Goal: Task Accomplishment & Management: Use online tool/utility

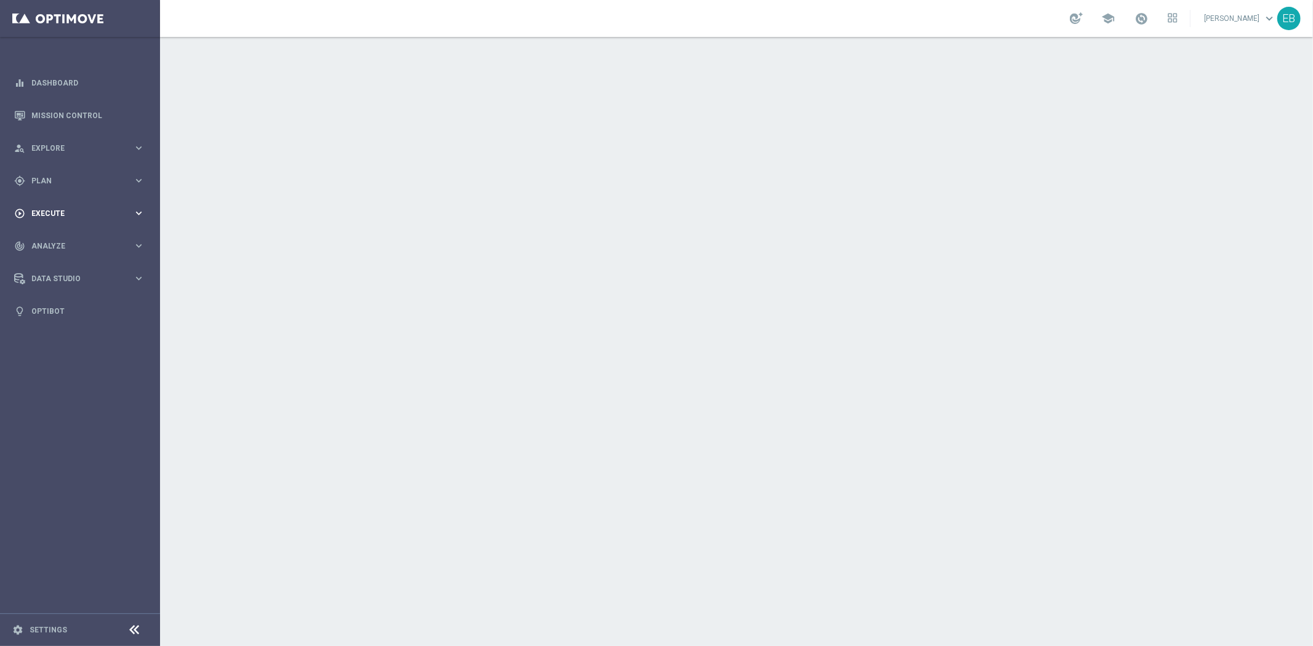
click at [55, 211] on span "Execute" at bounding box center [82, 213] width 102 height 7
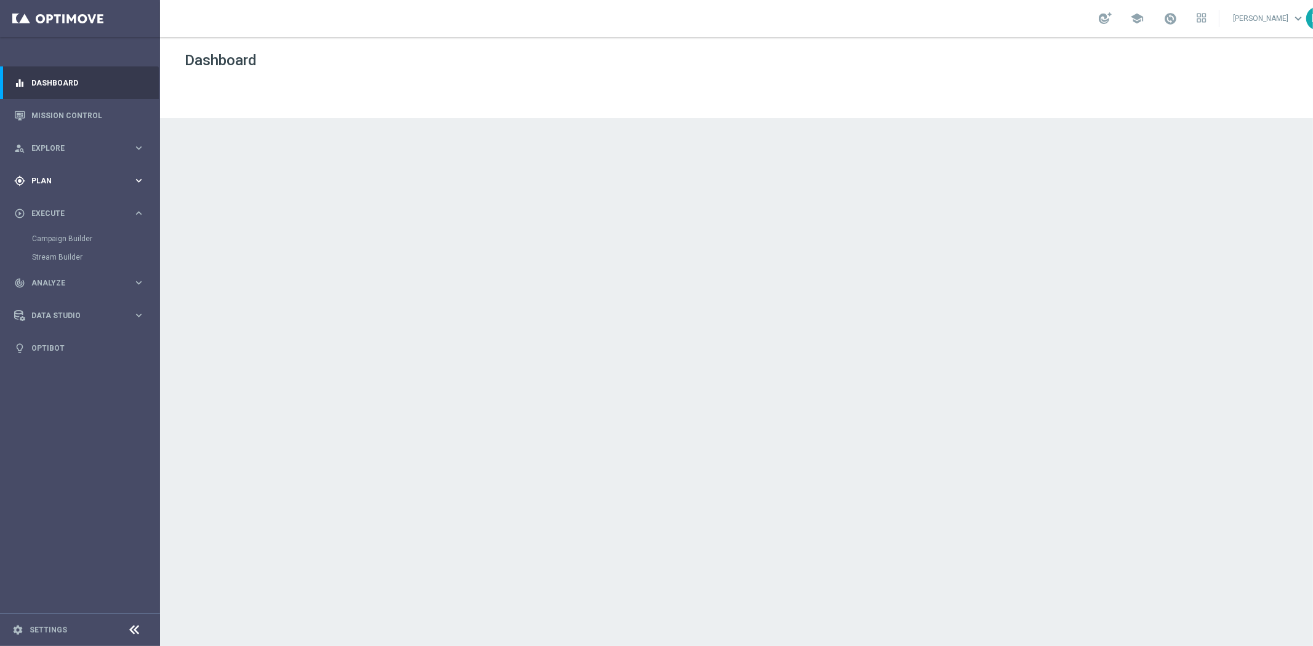
click at [82, 188] on div "gps_fixed Plan keyboard_arrow_right" at bounding box center [79, 180] width 159 height 33
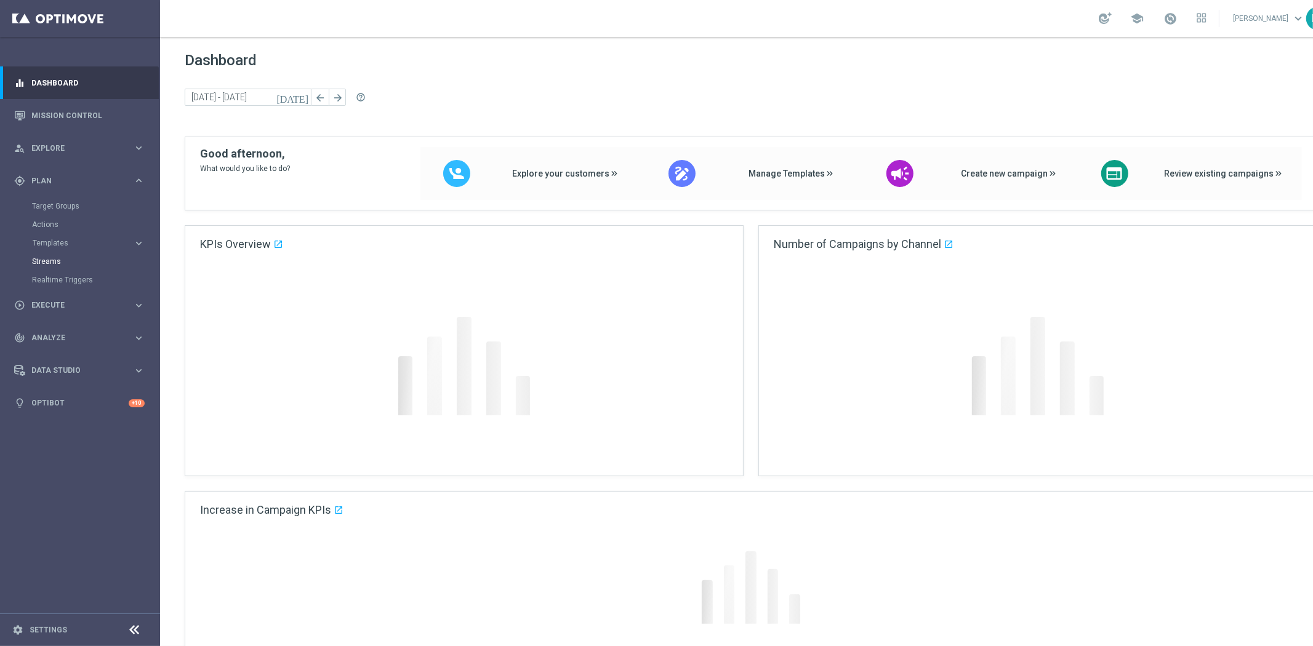
click at [78, 243] on span "Templates" at bounding box center [77, 242] width 88 height 7
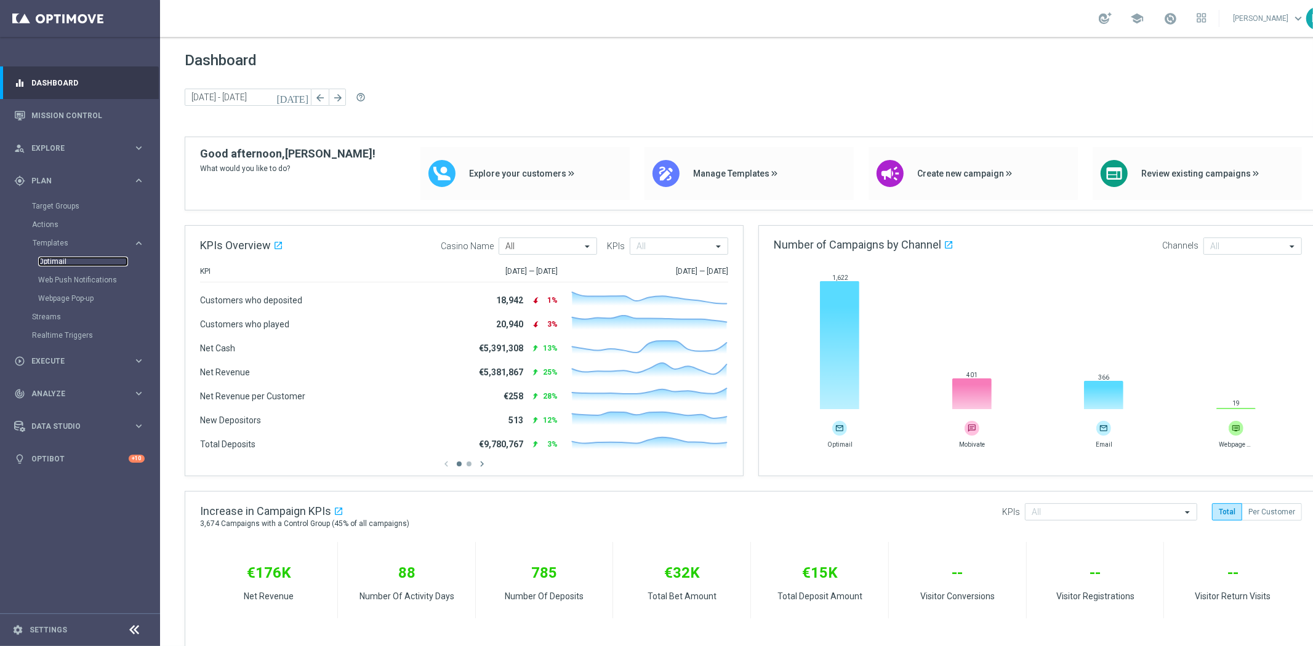
click at [62, 259] on link "Optimail" at bounding box center [83, 262] width 90 height 10
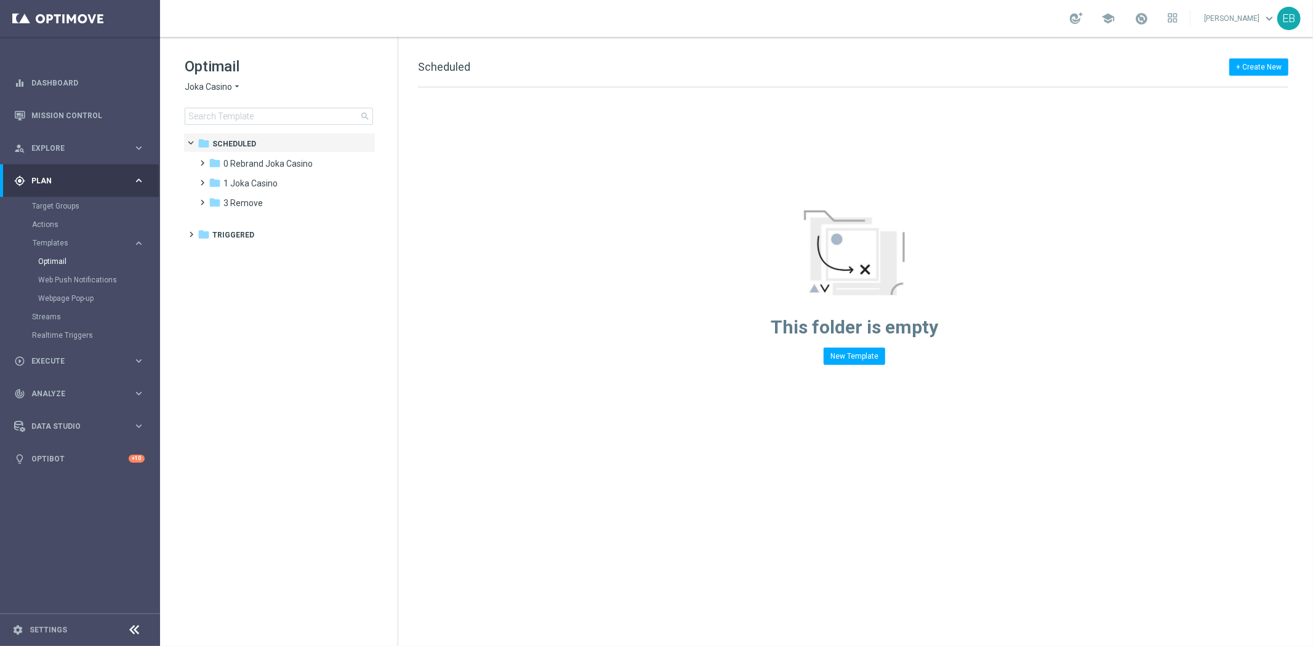
click at [214, 82] on span "Joka Casino" at bounding box center [208, 87] width 47 height 12
click at [0, 0] on span "IOM" at bounding box center [0, 0] width 0 height 0
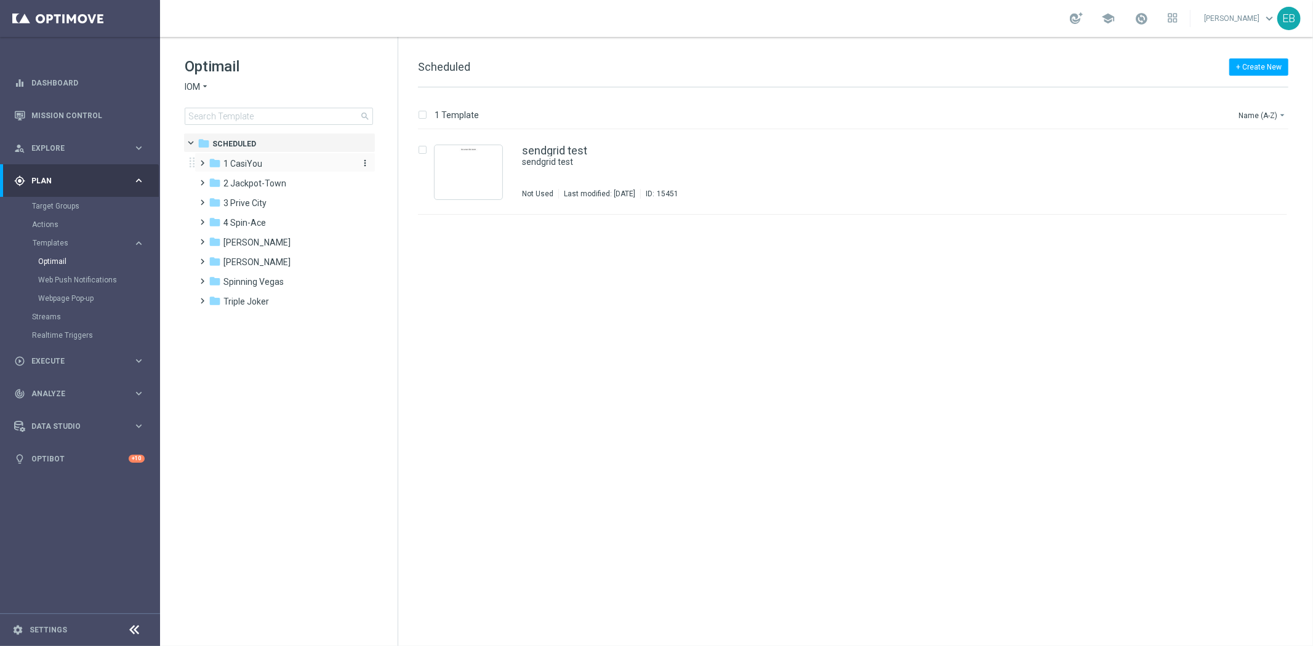
click at [263, 160] on div "folder 1 CasiYou" at bounding box center [280, 164] width 142 height 14
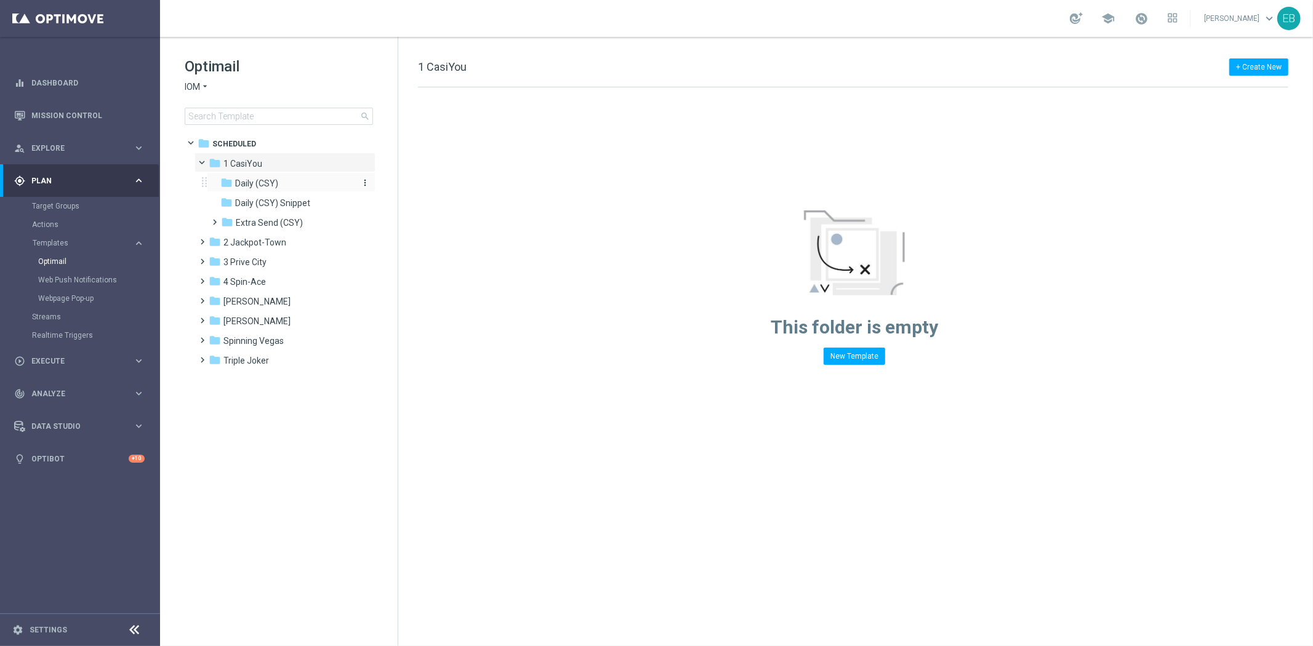
click at [280, 181] on div "folder Daily (CSY)" at bounding box center [285, 184] width 131 height 14
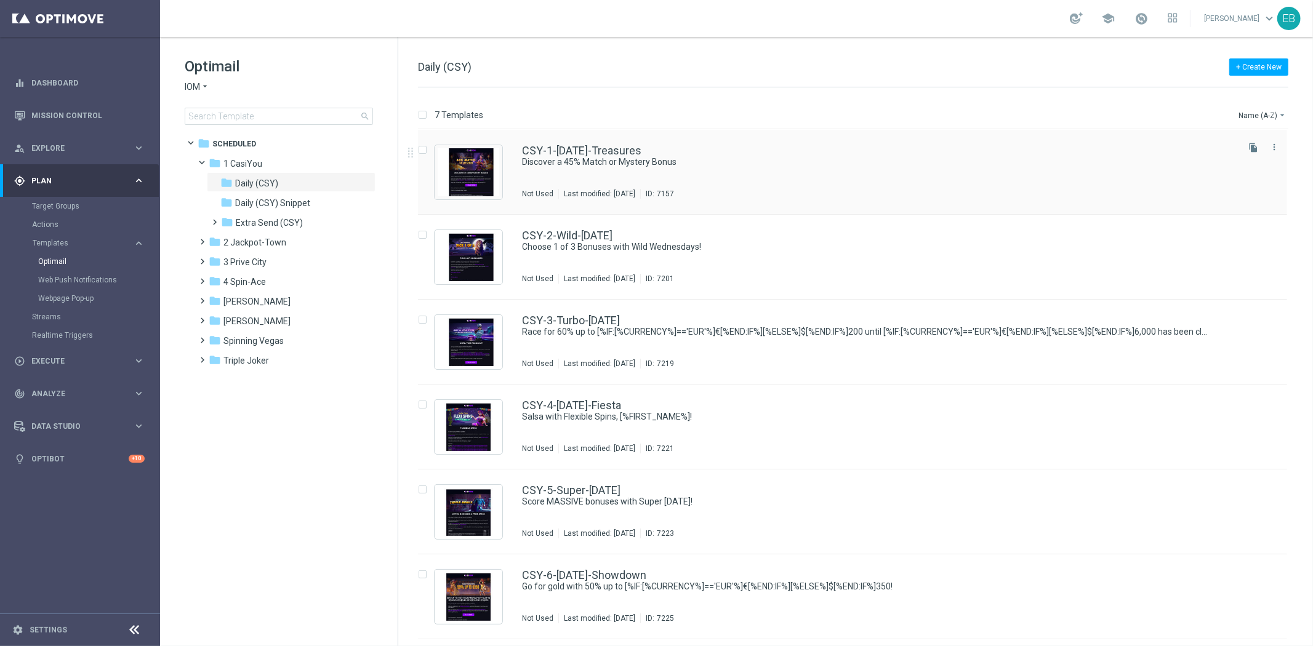
click at [798, 176] on div "CSY-1-[DATE]-Treasures Discover a 45% Match or Mystery Bonus Not Used Last modi…" at bounding box center [878, 172] width 713 height 54
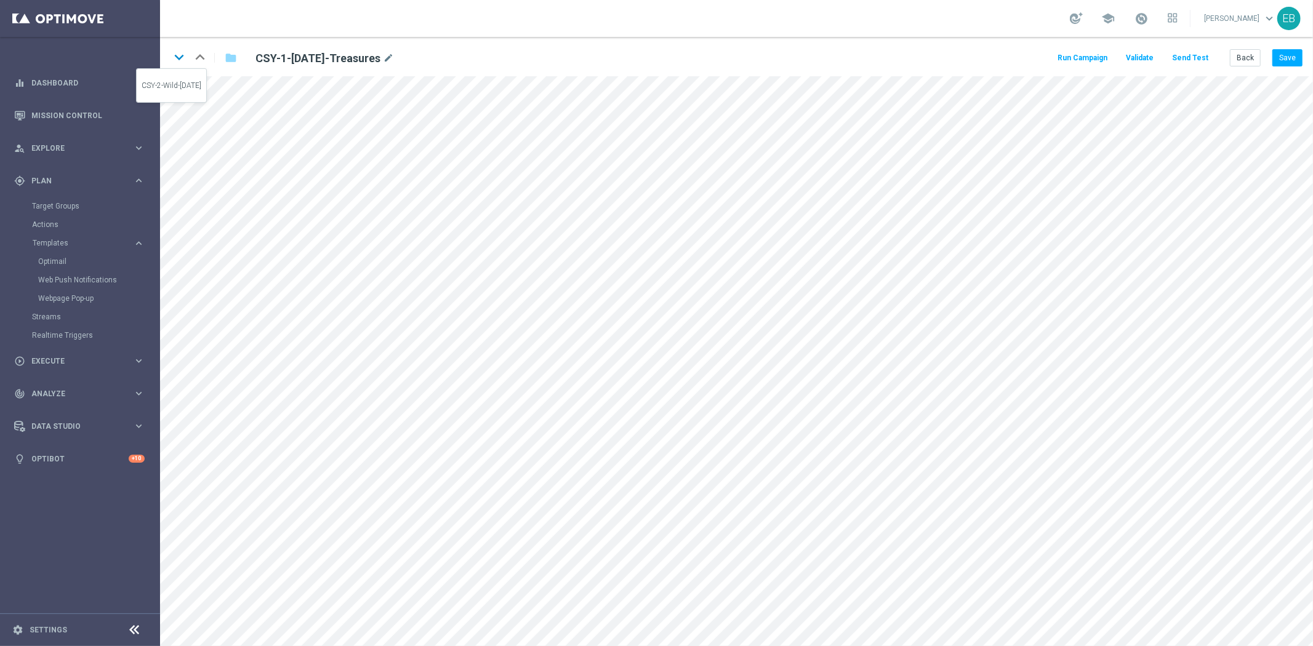
click at [180, 58] on icon "keyboard_arrow_down" at bounding box center [179, 57] width 18 height 18
click at [1288, 57] on button "Save" at bounding box center [1287, 57] width 30 height 17
click at [1288, 60] on button "Save" at bounding box center [1287, 57] width 30 height 17
click at [1288, 50] on button "Save" at bounding box center [1287, 57] width 30 height 17
click at [1243, 63] on button "Back" at bounding box center [1245, 57] width 31 height 17
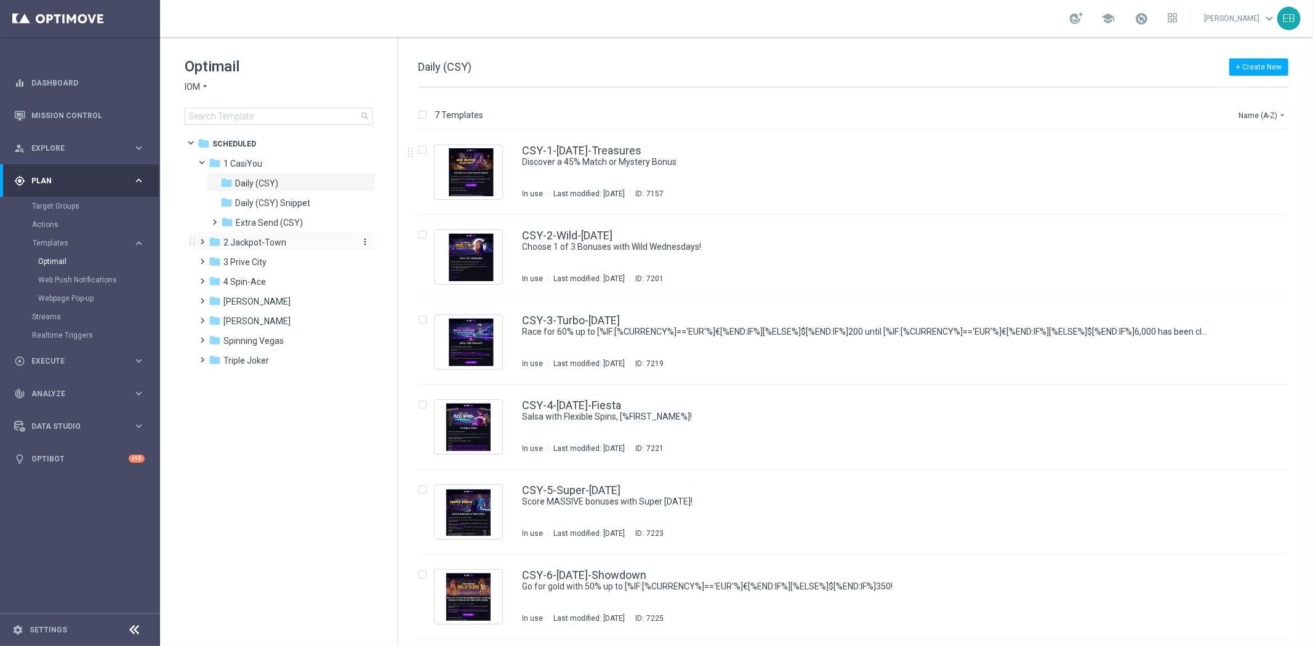
click at [247, 246] on span "2 Jackpot-Town" at bounding box center [254, 242] width 63 height 11
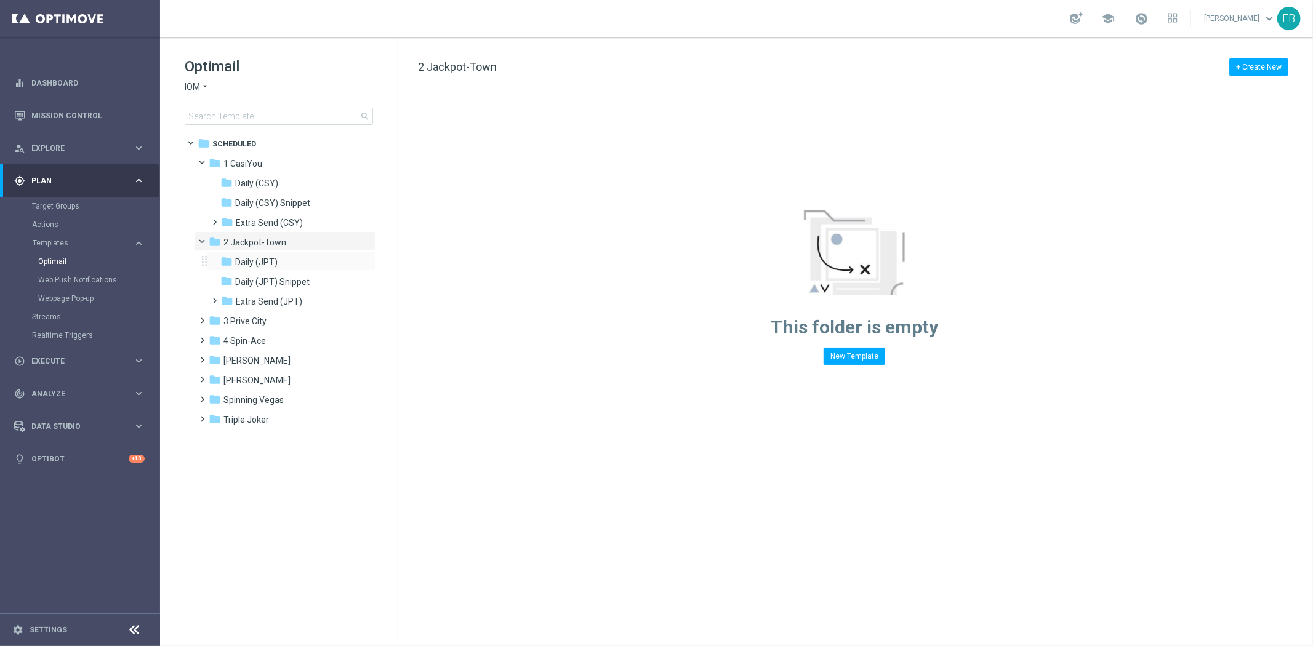
click at [283, 254] on div "folder Daily (JPT) more_vert" at bounding box center [291, 261] width 169 height 20
click at [300, 265] on div "folder Daily (JPT)" at bounding box center [285, 262] width 131 height 14
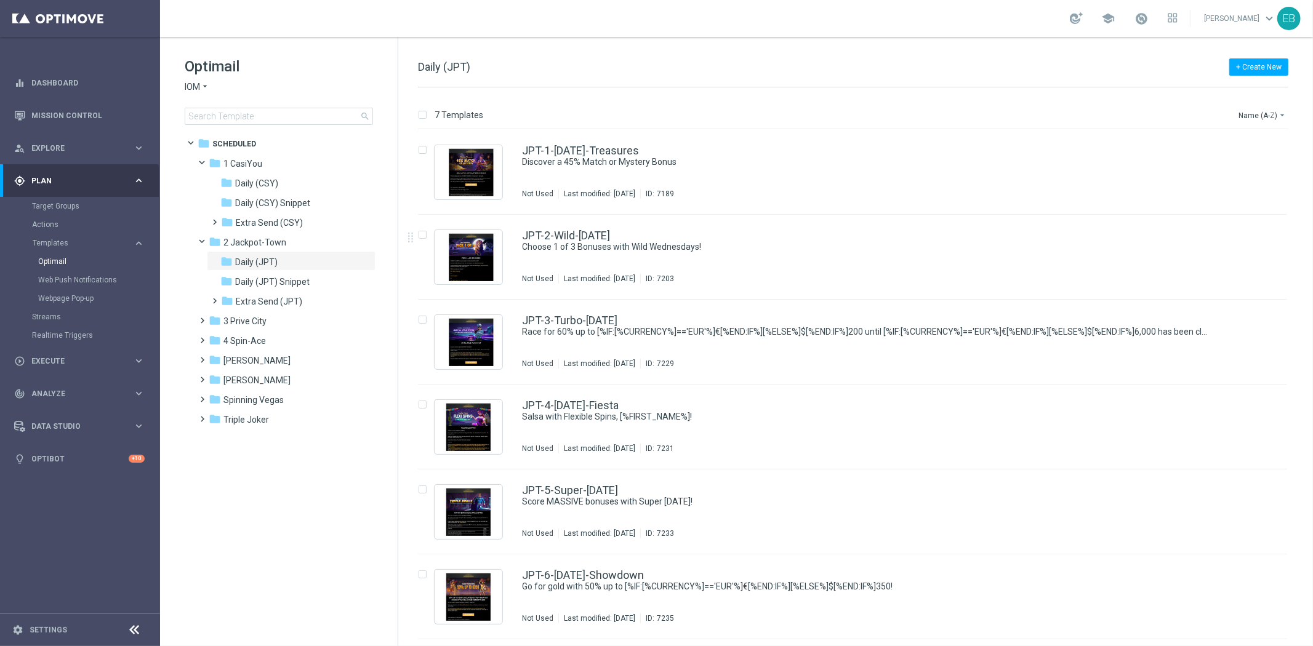
click at [802, 228] on div "JPT-2-Wild-[DATE] Choose 1 of 3 Bonuses with Wild Wednesdays! Not Used Last mod…" at bounding box center [852, 257] width 869 height 85
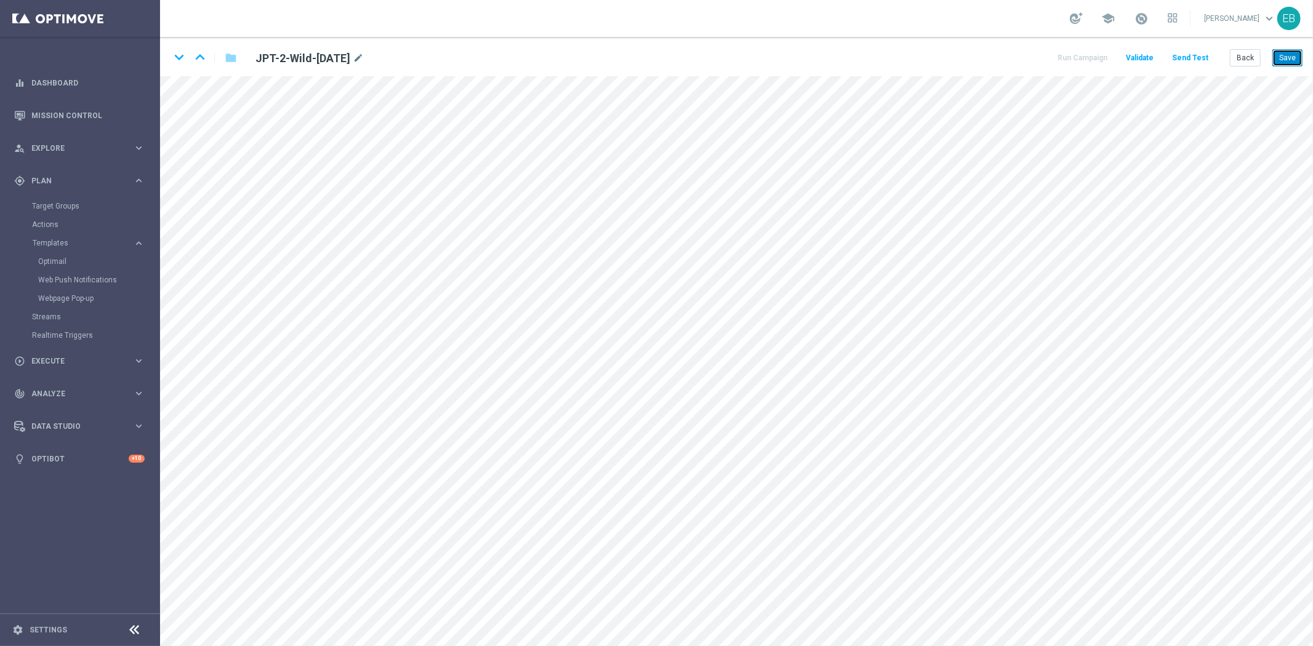
click at [1285, 62] on button "Save" at bounding box center [1287, 57] width 30 height 17
click at [1282, 60] on button "Save" at bounding box center [1287, 57] width 30 height 17
click at [1285, 63] on button "Save" at bounding box center [1287, 57] width 30 height 17
click at [1288, 60] on button "Save" at bounding box center [1287, 57] width 30 height 17
click at [1246, 58] on button "Back" at bounding box center [1245, 57] width 31 height 17
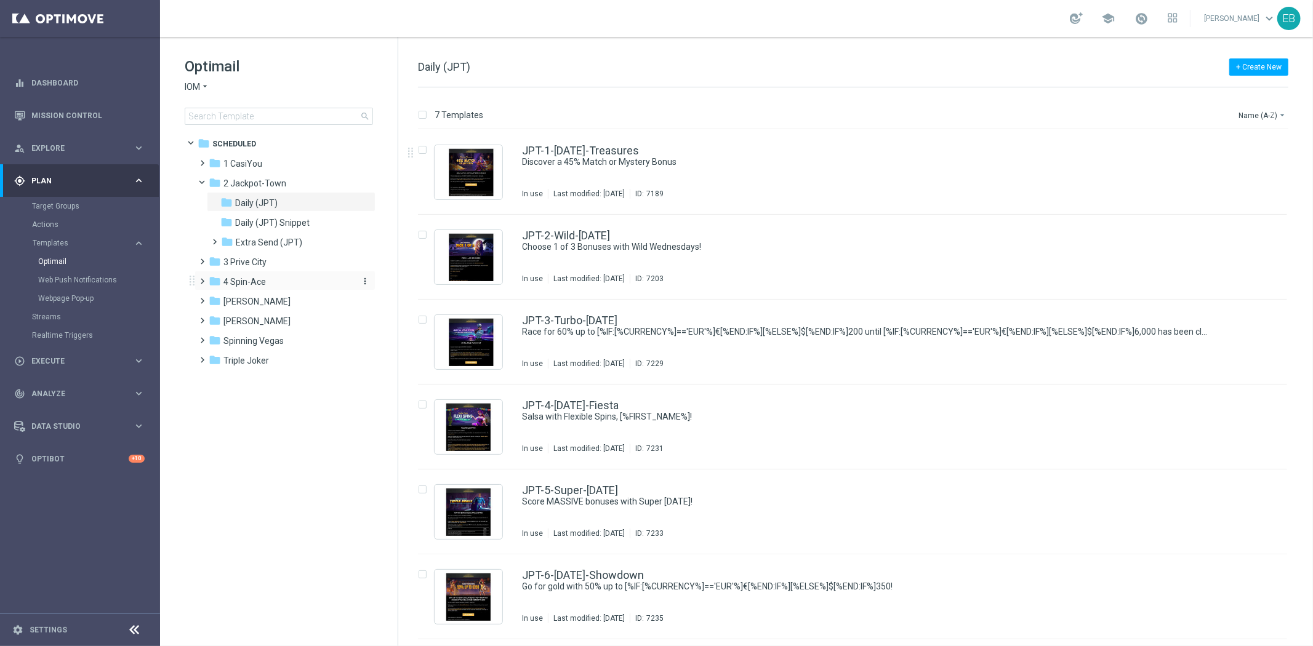
click at [276, 285] on div "folder 4 Spin-Ace" at bounding box center [280, 282] width 142 height 14
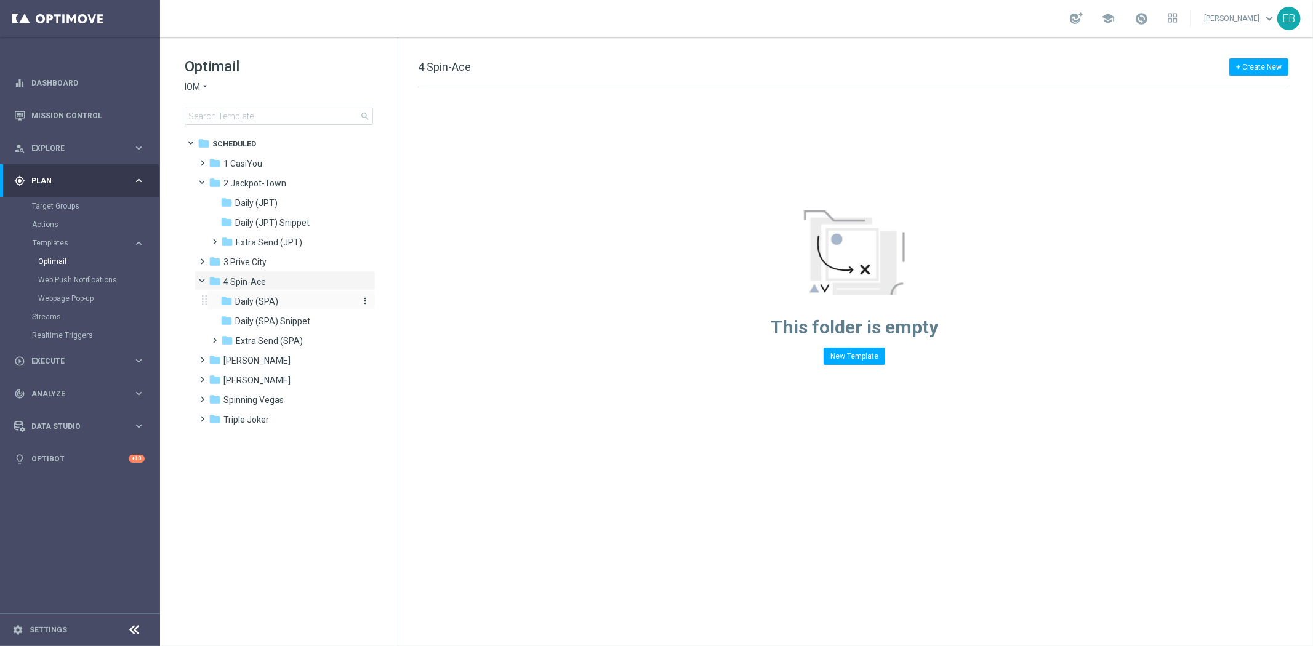
click at [276, 305] on span "Daily (SPA)" at bounding box center [256, 301] width 43 height 11
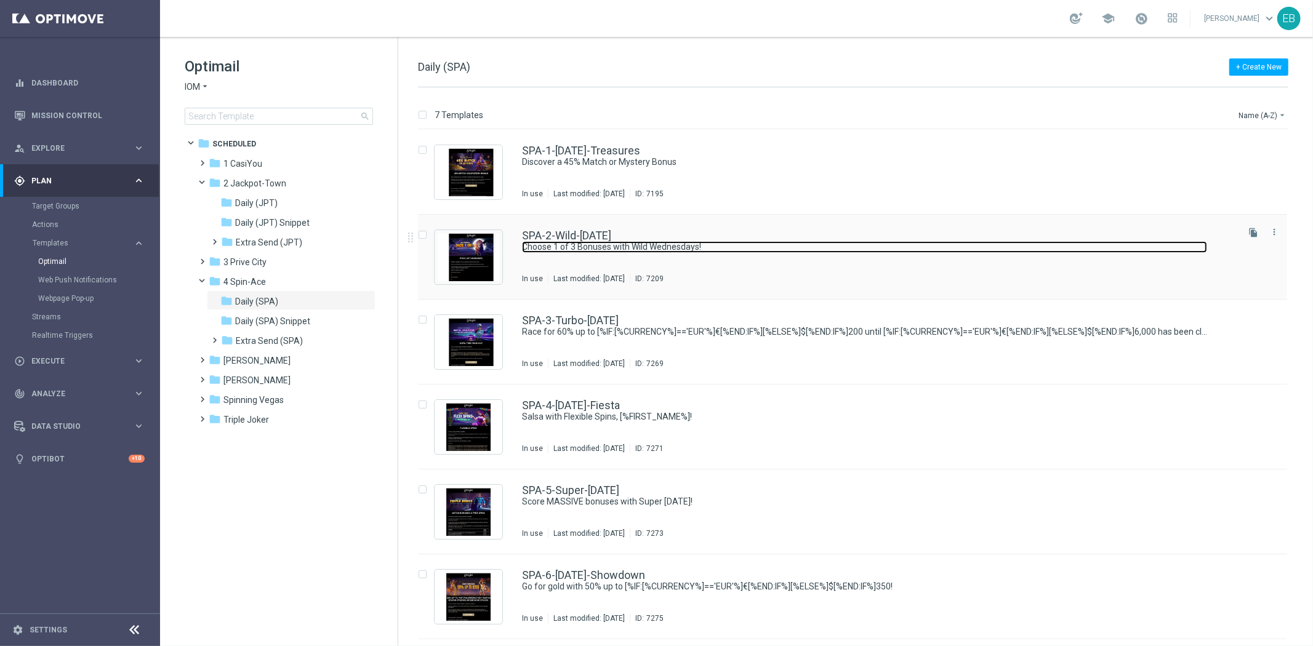
click at [830, 242] on link "Choose 1 of 3 Bonuses with Wild Wednesdays!" at bounding box center [864, 247] width 685 height 12
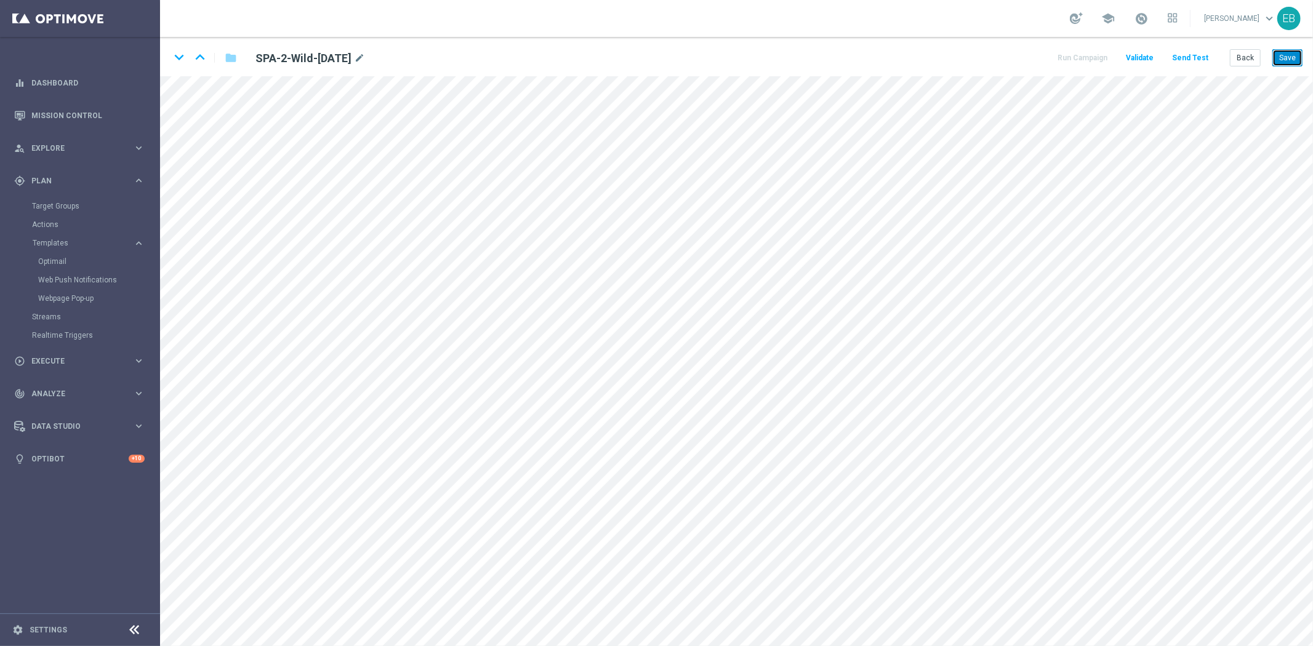
click at [1287, 59] on button "Save" at bounding box center [1287, 57] width 30 height 17
click at [1294, 58] on button "Save" at bounding box center [1287, 57] width 30 height 17
click at [1283, 53] on button "Save" at bounding box center [1287, 57] width 30 height 17
click at [1279, 53] on button "Save" at bounding box center [1287, 57] width 30 height 17
click at [1250, 58] on button "Back" at bounding box center [1245, 57] width 31 height 17
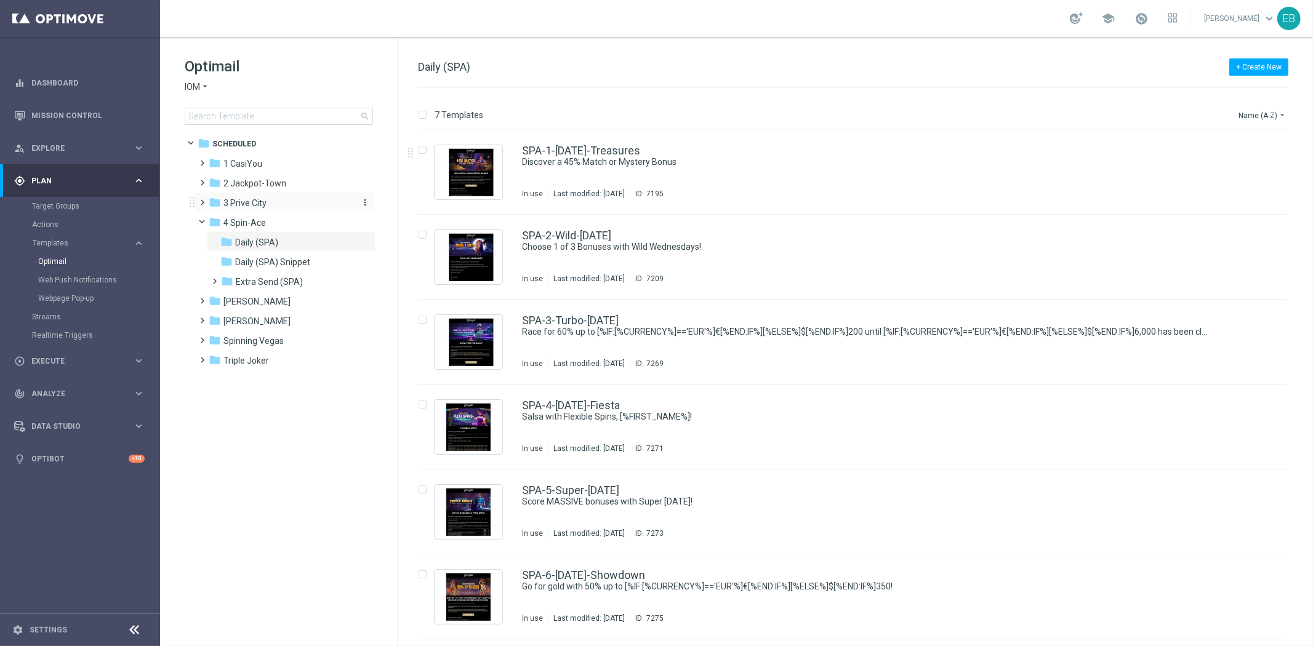
click at [270, 209] on div "folder 3 [GEOGRAPHIC_DATA]" at bounding box center [280, 203] width 142 height 14
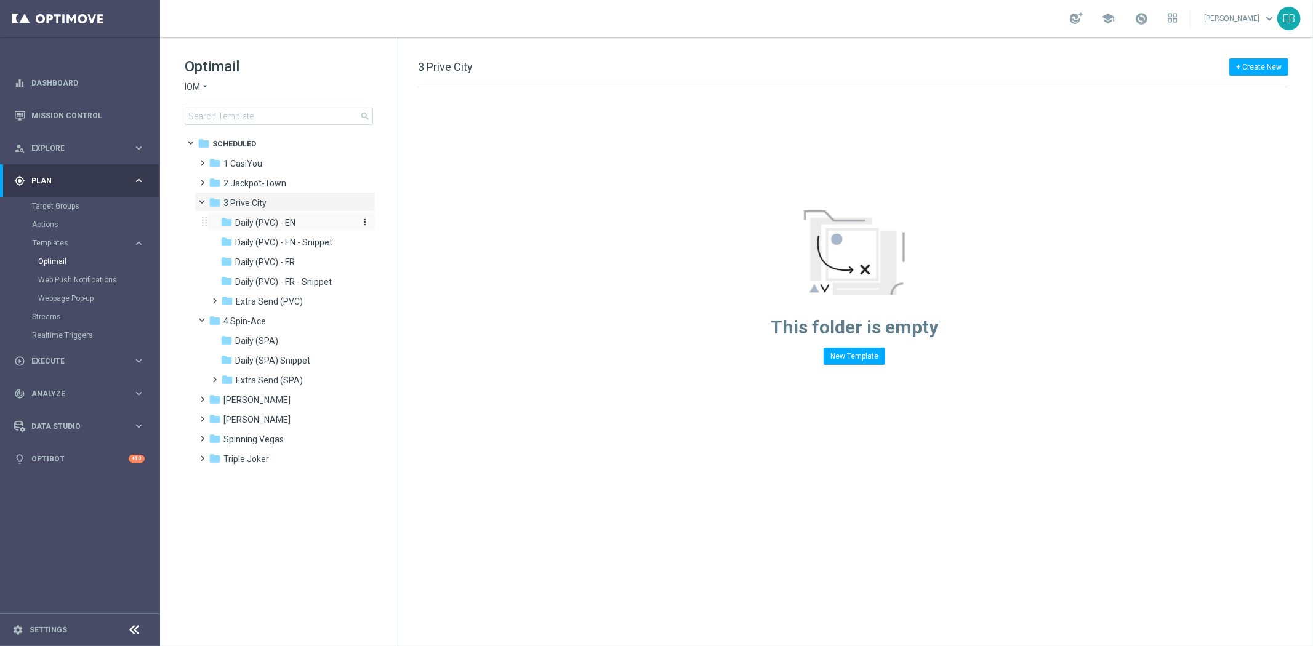
click at [313, 224] on div "folder Daily (PVC) - EN" at bounding box center [285, 223] width 131 height 14
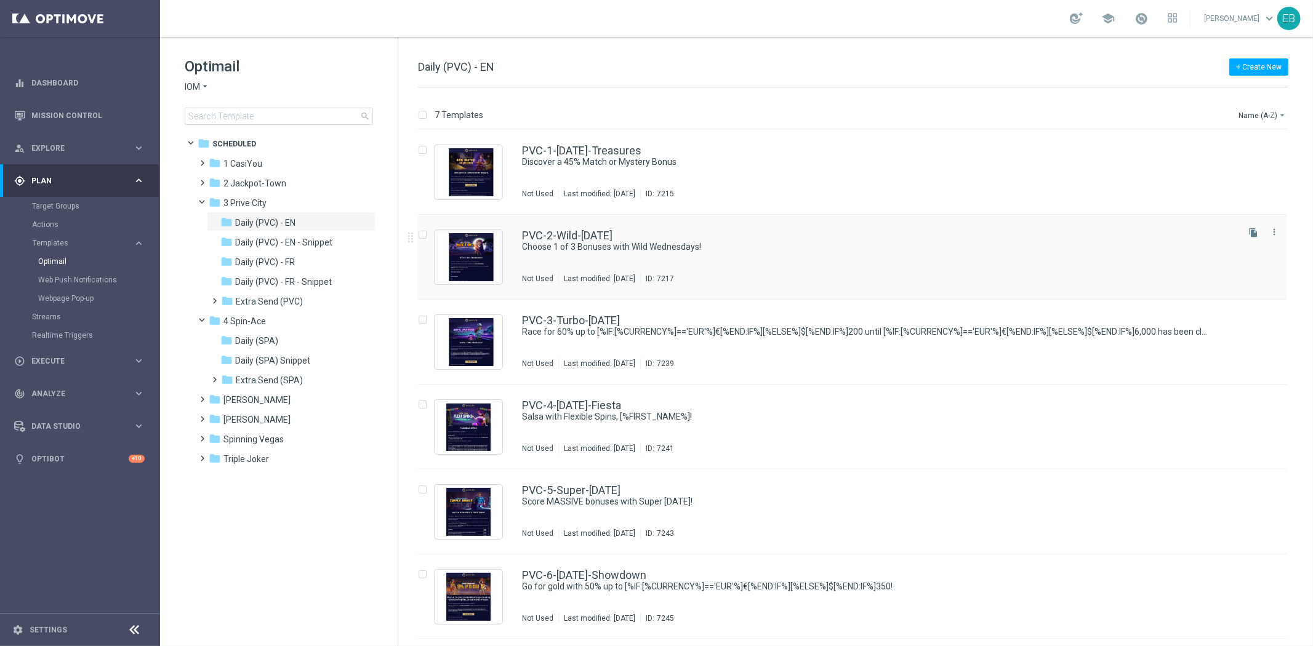
click at [858, 230] on div "PVC-2-Wild-[DATE]" at bounding box center [878, 235] width 713 height 11
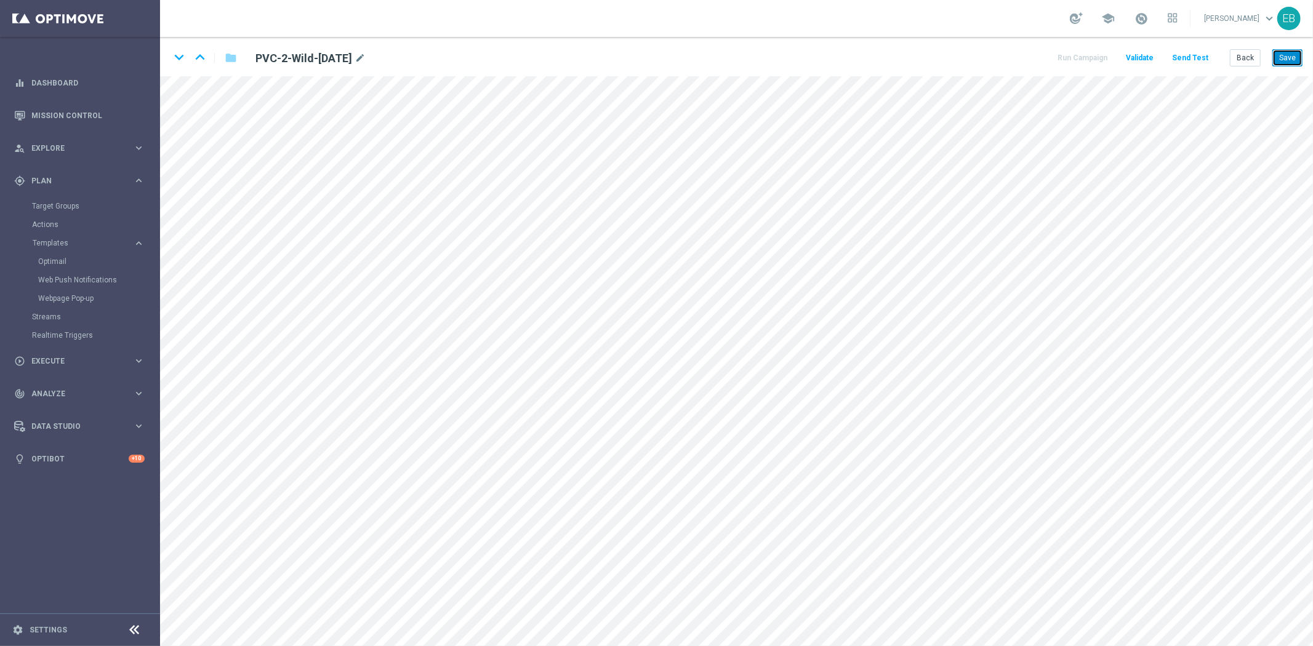
click at [1283, 57] on button "Save" at bounding box center [1287, 57] width 30 height 17
click at [1285, 57] on button "Save" at bounding box center [1287, 57] width 30 height 17
click at [1295, 60] on button "Save" at bounding box center [1287, 57] width 30 height 17
click at [1282, 63] on button "Save" at bounding box center [1287, 57] width 30 height 17
click at [1243, 57] on button "Back" at bounding box center [1245, 57] width 31 height 17
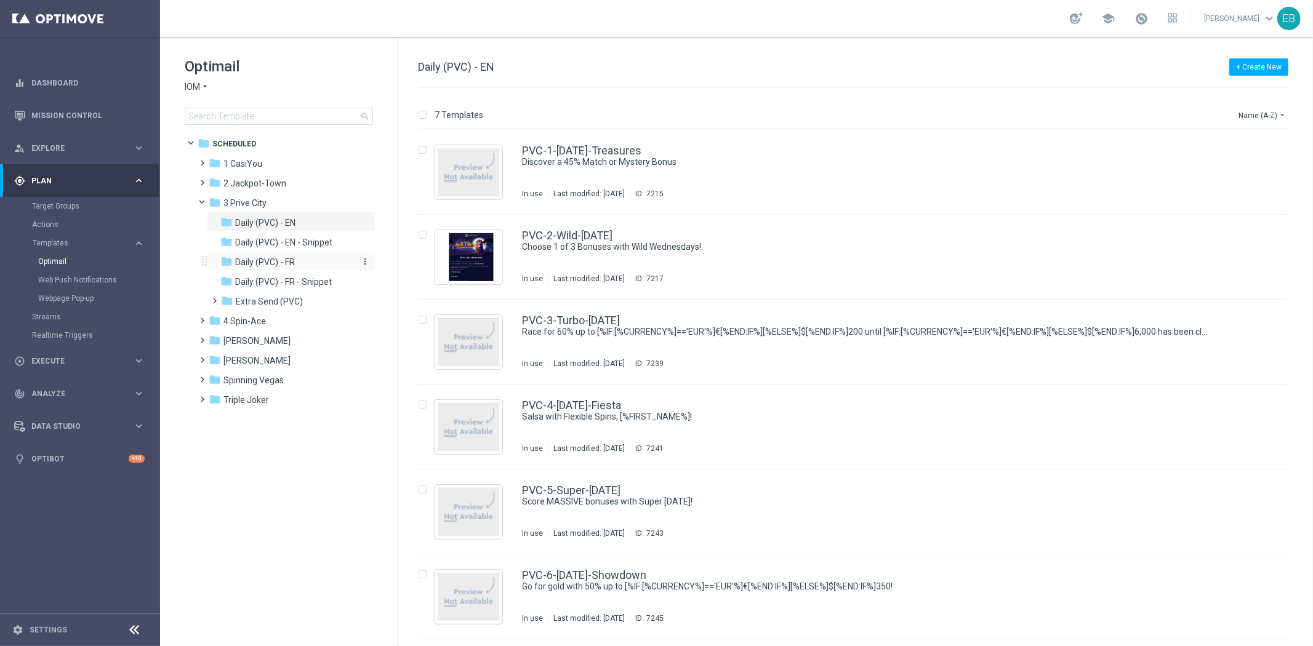
click at [302, 260] on div "folder Daily (PVC) - FR" at bounding box center [285, 262] width 131 height 14
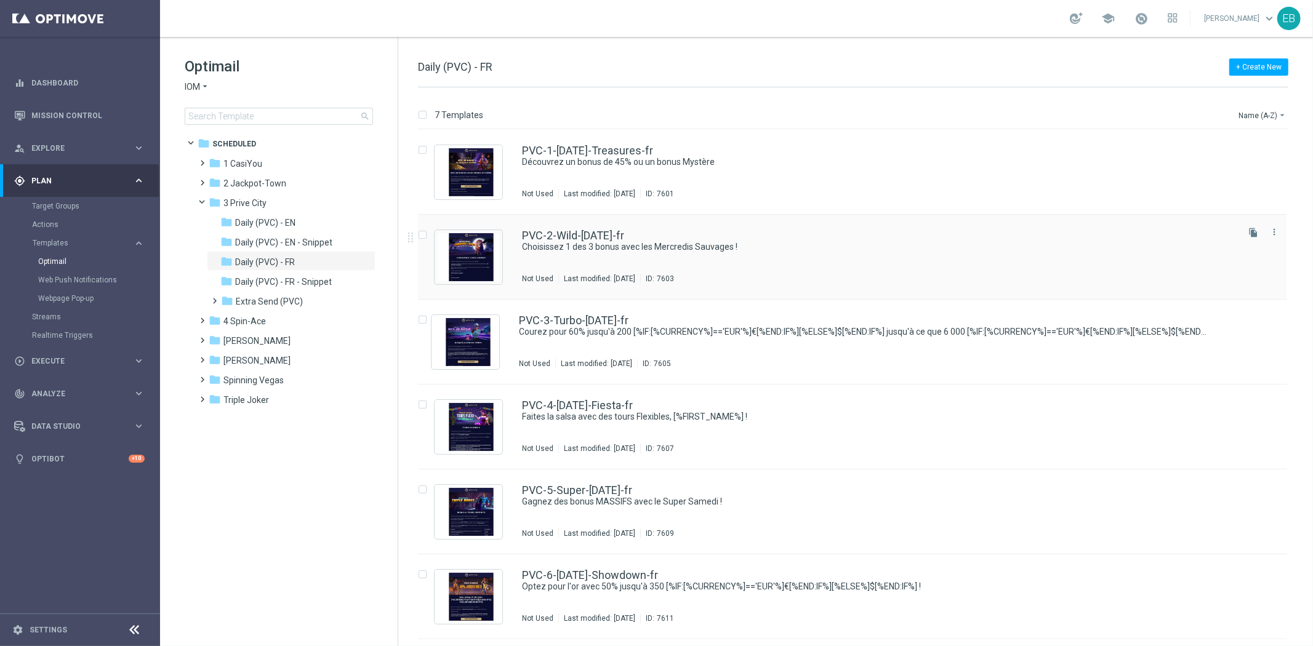
click at [808, 228] on div "PVC-2-Wild-[DATE]-fr Choisissez 1 des 3 bonus avec les Mercredis Sauvages ! Not…" at bounding box center [852, 257] width 869 height 85
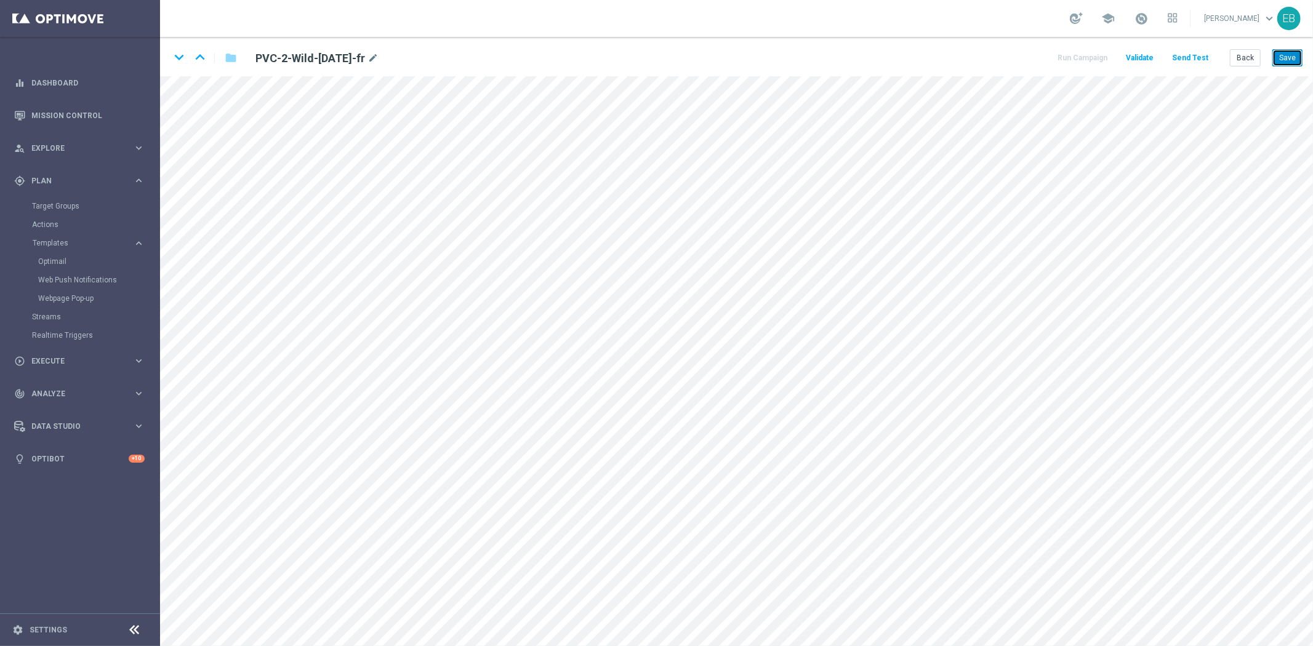
click at [1288, 52] on button "Save" at bounding box center [1287, 57] width 30 height 17
click at [1288, 60] on button "Save" at bounding box center [1287, 57] width 30 height 17
click at [1282, 53] on button "Save" at bounding box center [1287, 57] width 30 height 17
click at [1293, 54] on button "Save" at bounding box center [1287, 57] width 30 height 17
click at [1280, 60] on button "Save" at bounding box center [1287, 57] width 30 height 17
